Goal: Task Accomplishment & Management: Use online tool/utility

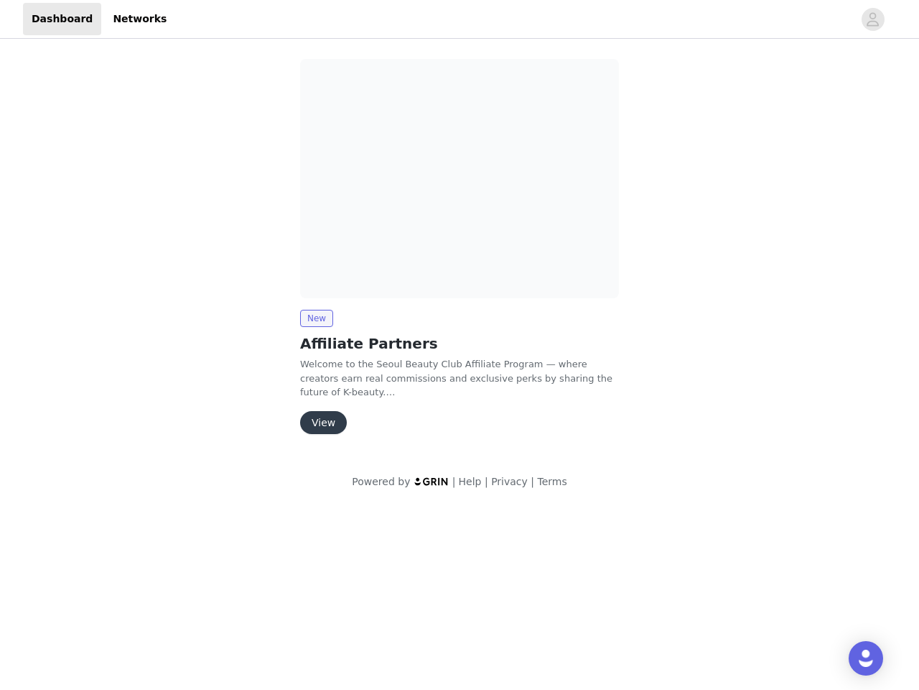
click at [460, 253] on img at bounding box center [459, 178] width 319 height 239
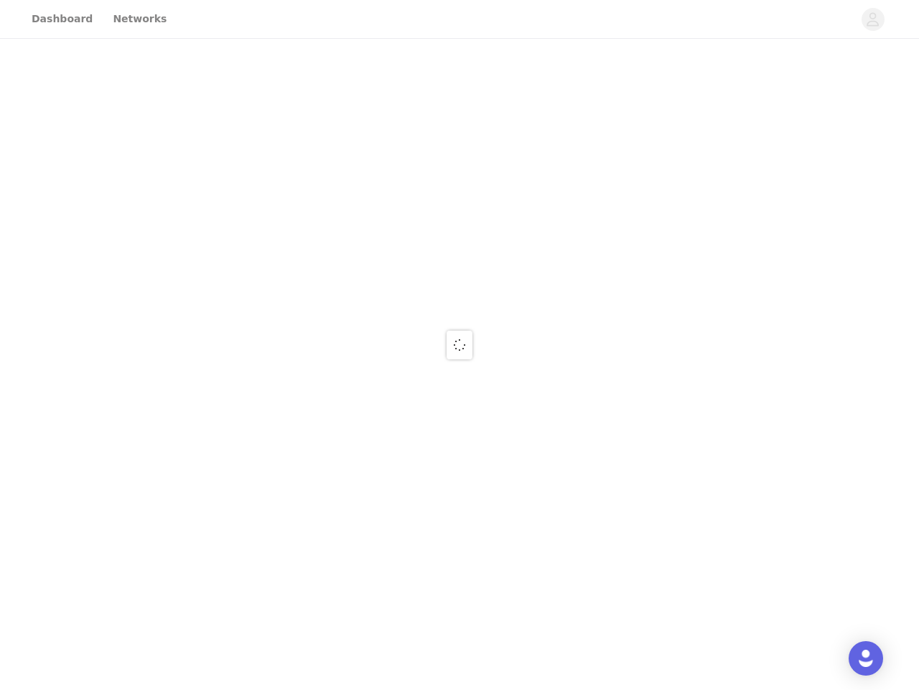
click at [873, 19] on div at bounding box center [459, 345] width 919 height 690
click at [460, 178] on div at bounding box center [459, 345] width 919 height 690
click at [316, 318] on div at bounding box center [459, 345] width 919 height 690
click at [323, 422] on div at bounding box center [459, 345] width 919 height 690
click at [866, 658] on img "Open Intercom Messenger" at bounding box center [866, 657] width 17 height 17
